Goal: Navigation & Orientation: Find specific page/section

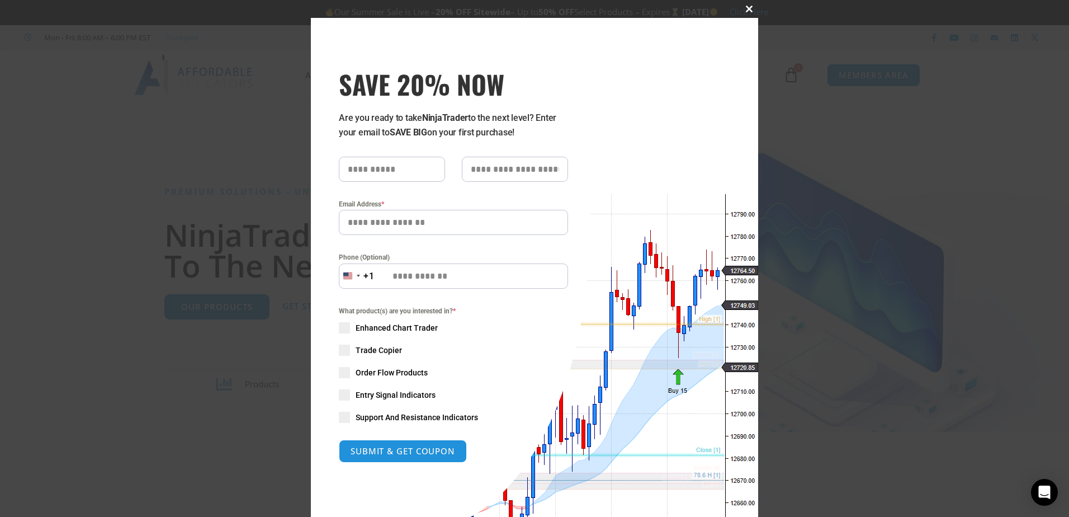
click at [746, 7] on span at bounding box center [750, 9] width 18 height 7
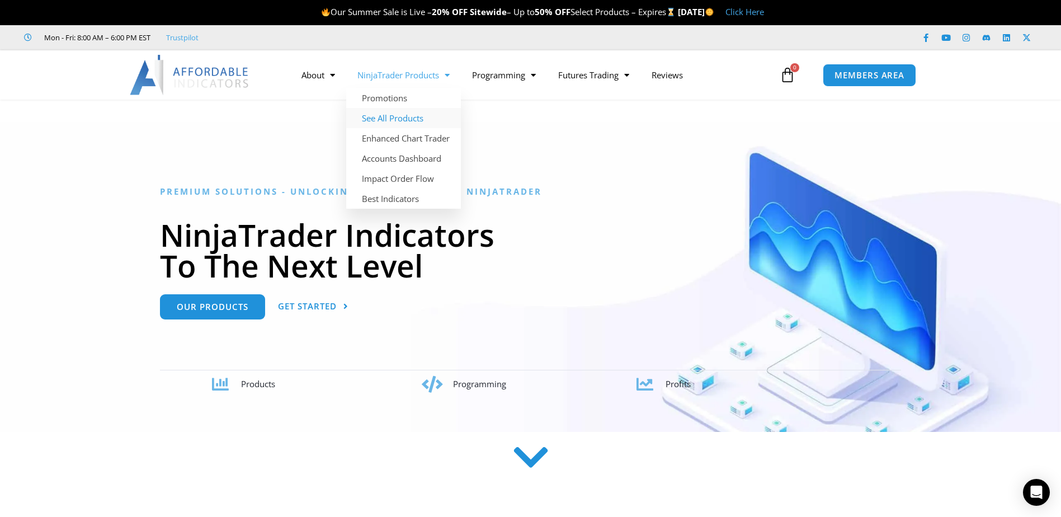
click at [418, 116] on link "See All Products" at bounding box center [403, 118] width 115 height 20
